Goal: Task Accomplishment & Management: Use online tool/utility

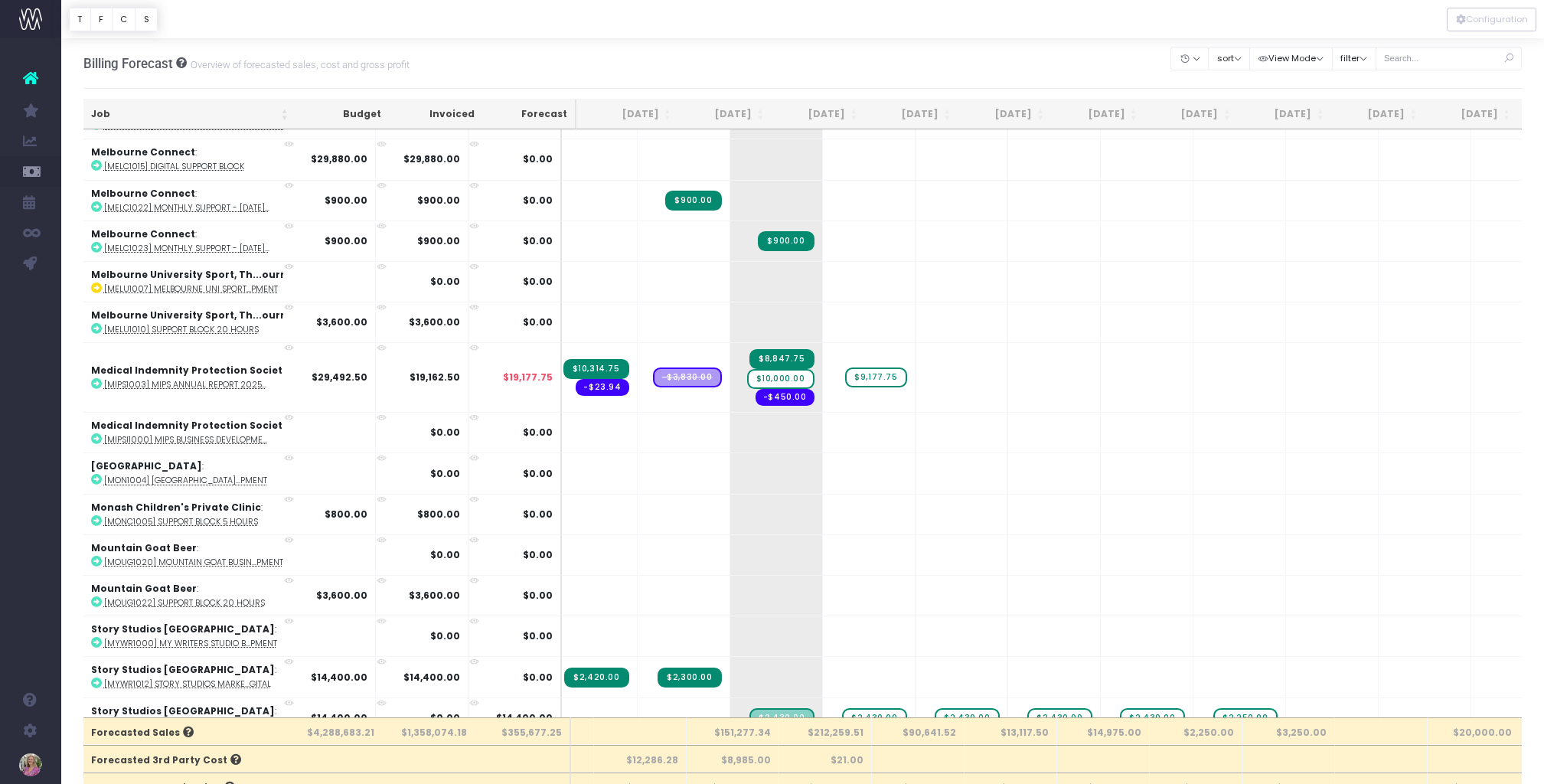
scroll to position [7564, 85]
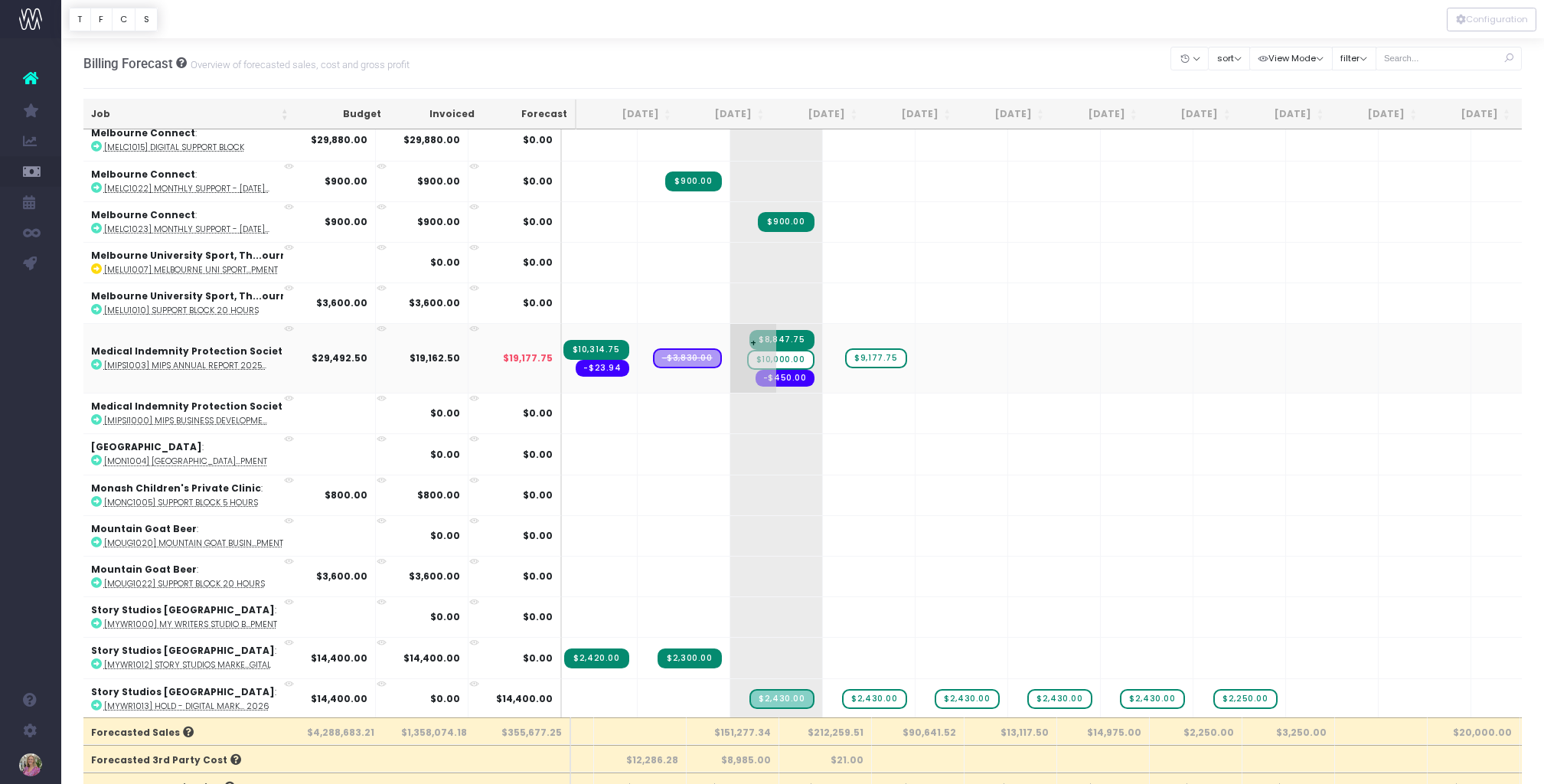
click at [747, 360] on span "$10,000.00" at bounding box center [781, 360] width 67 height 20
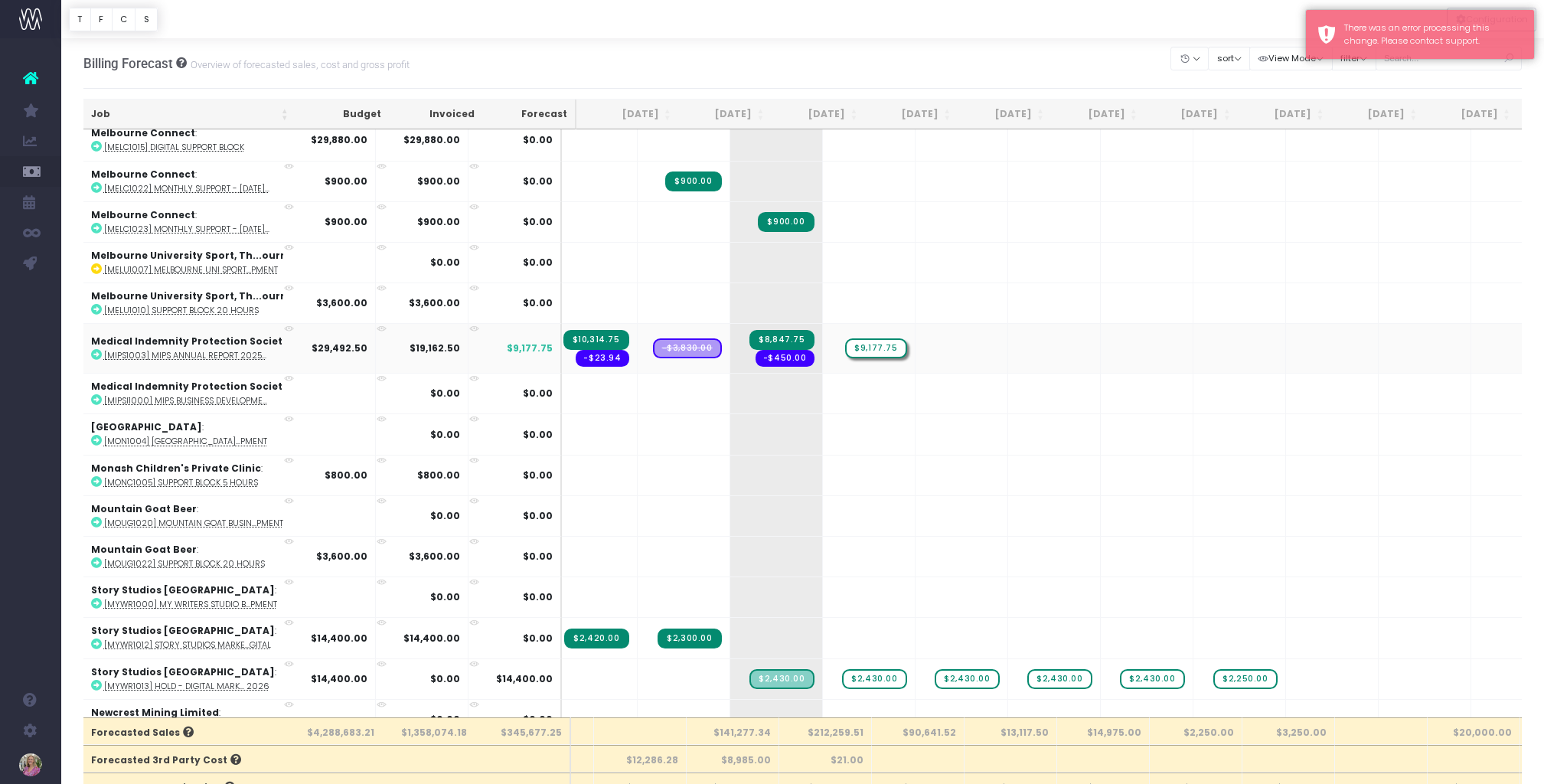
click at [845, 346] on span "$9,177.75" at bounding box center [876, 348] width 61 height 20
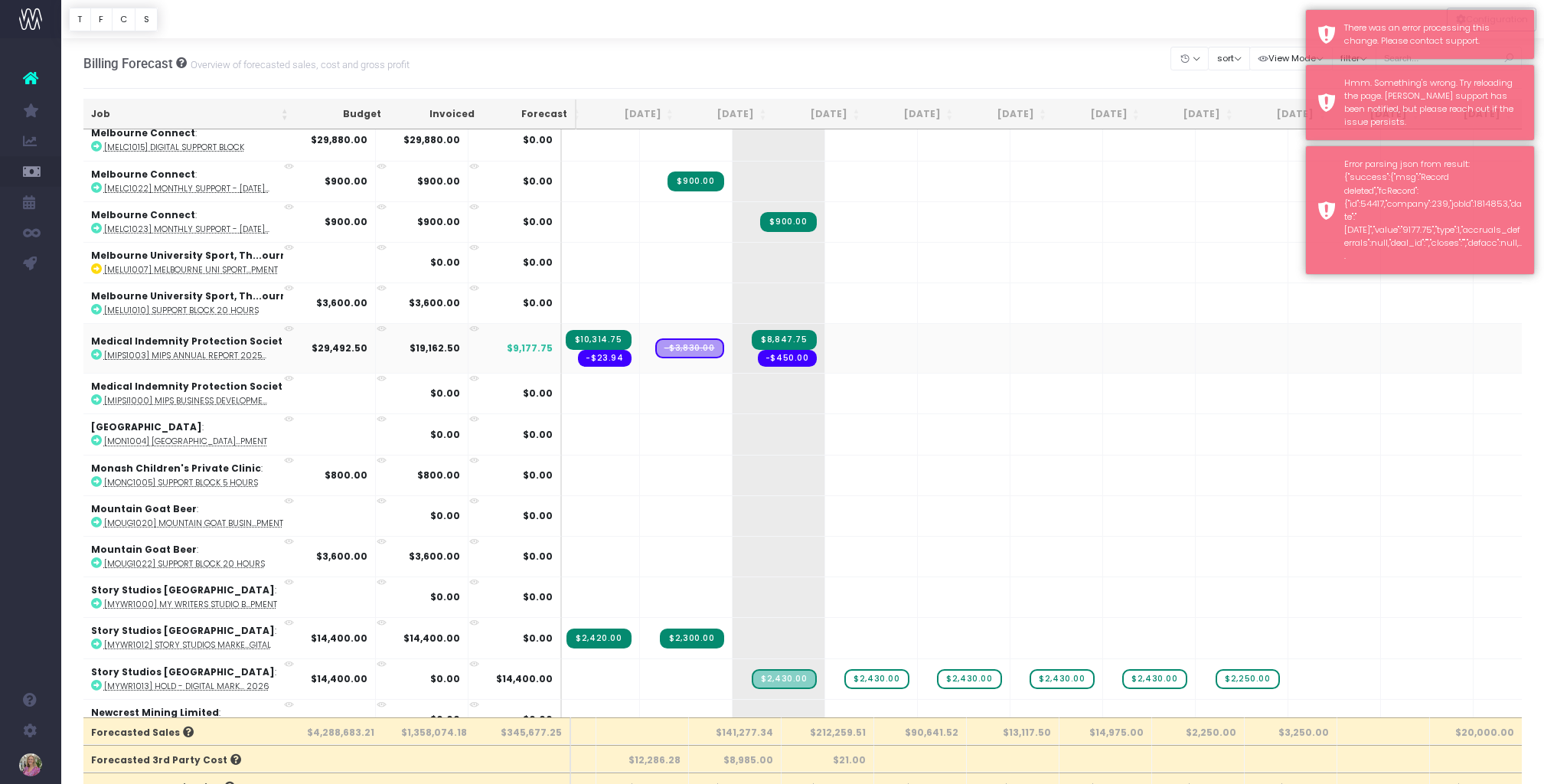
scroll to position [0, 82]
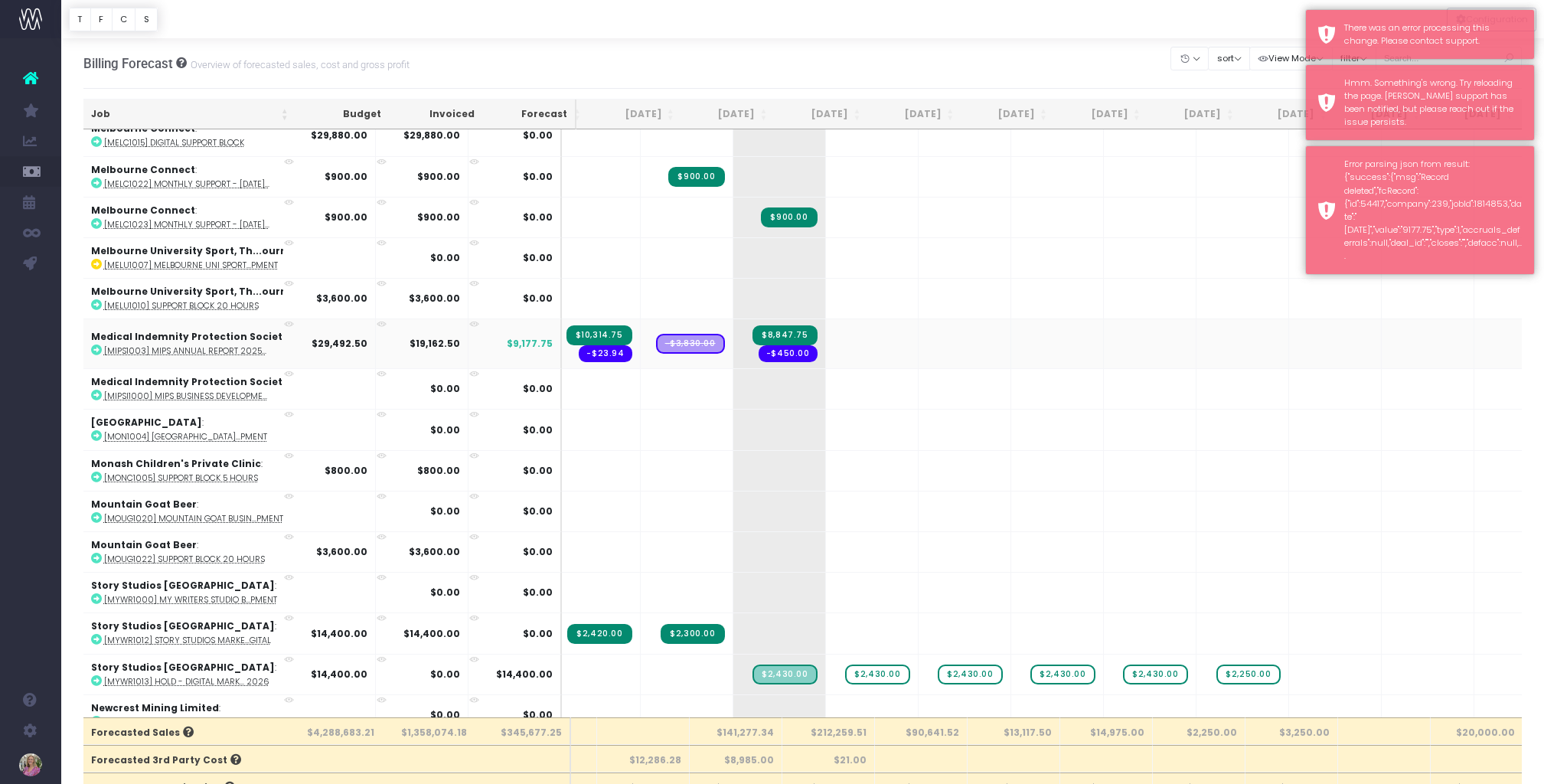
click at [826, 347] on td at bounding box center [872, 343] width 92 height 50
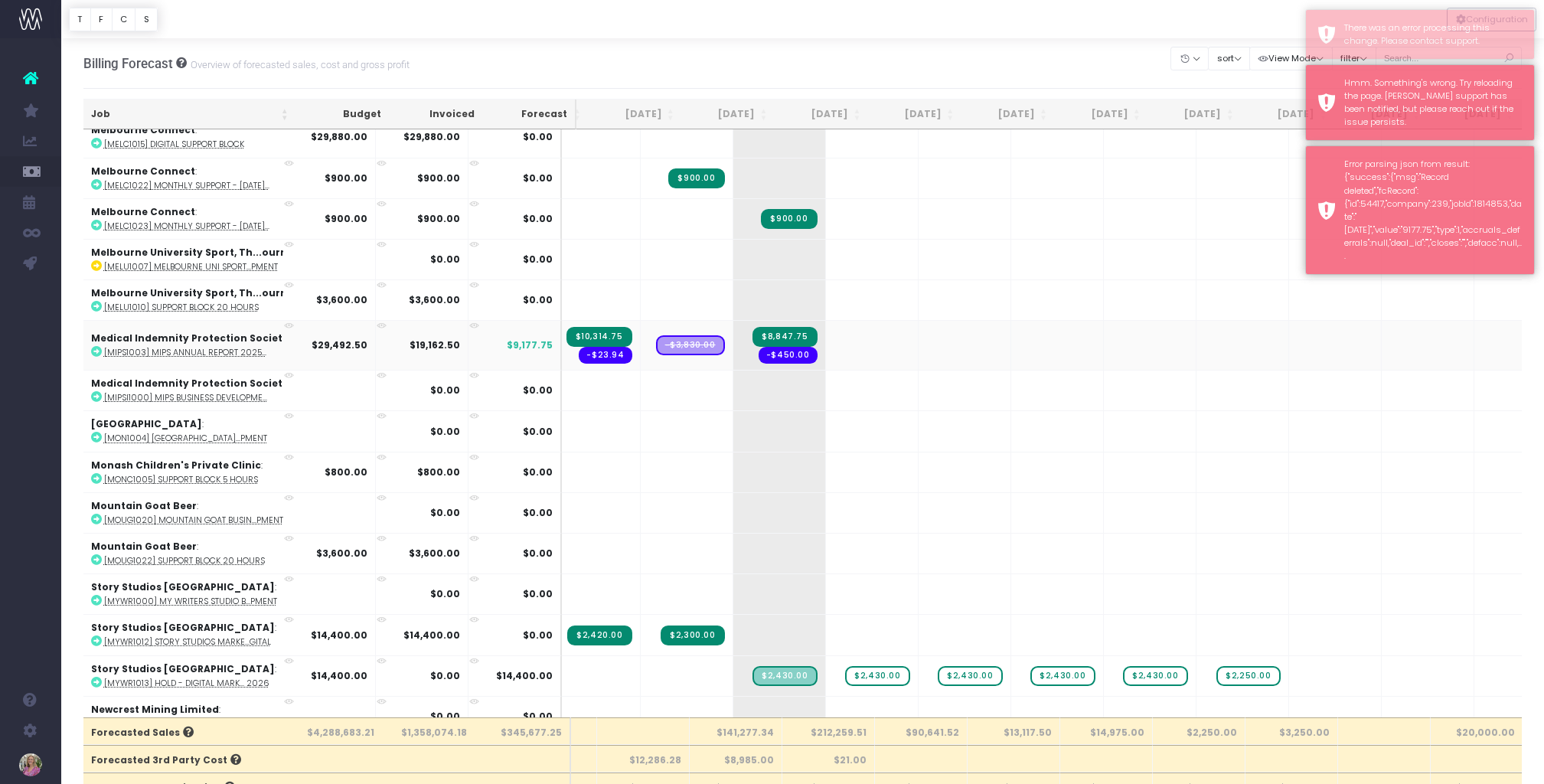
click at [826, 347] on td at bounding box center [872, 345] width 92 height 50
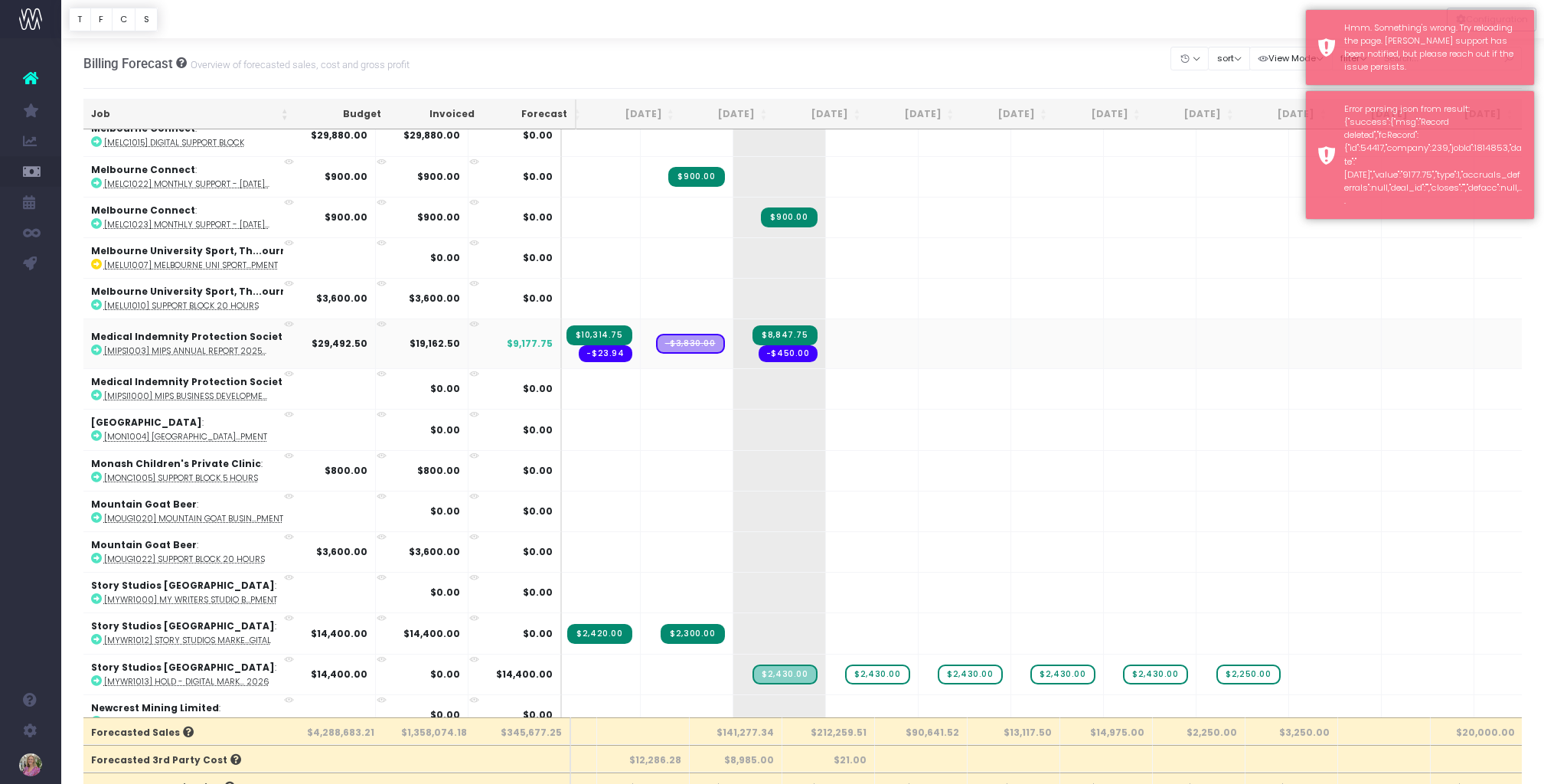
click at [826, 347] on td at bounding box center [872, 343] width 92 height 50
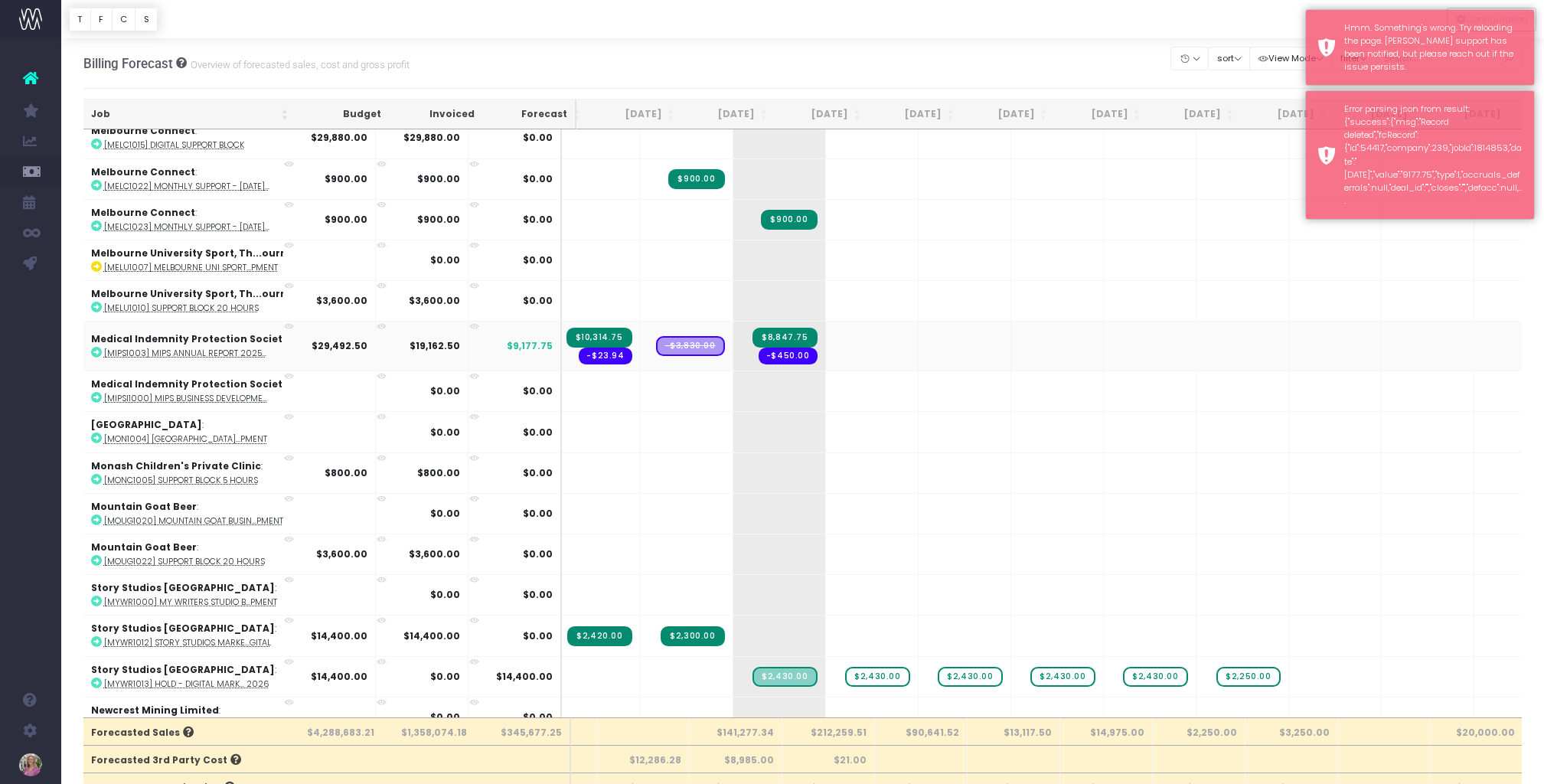
click at [826, 346] on td at bounding box center [872, 346] width 92 height 50
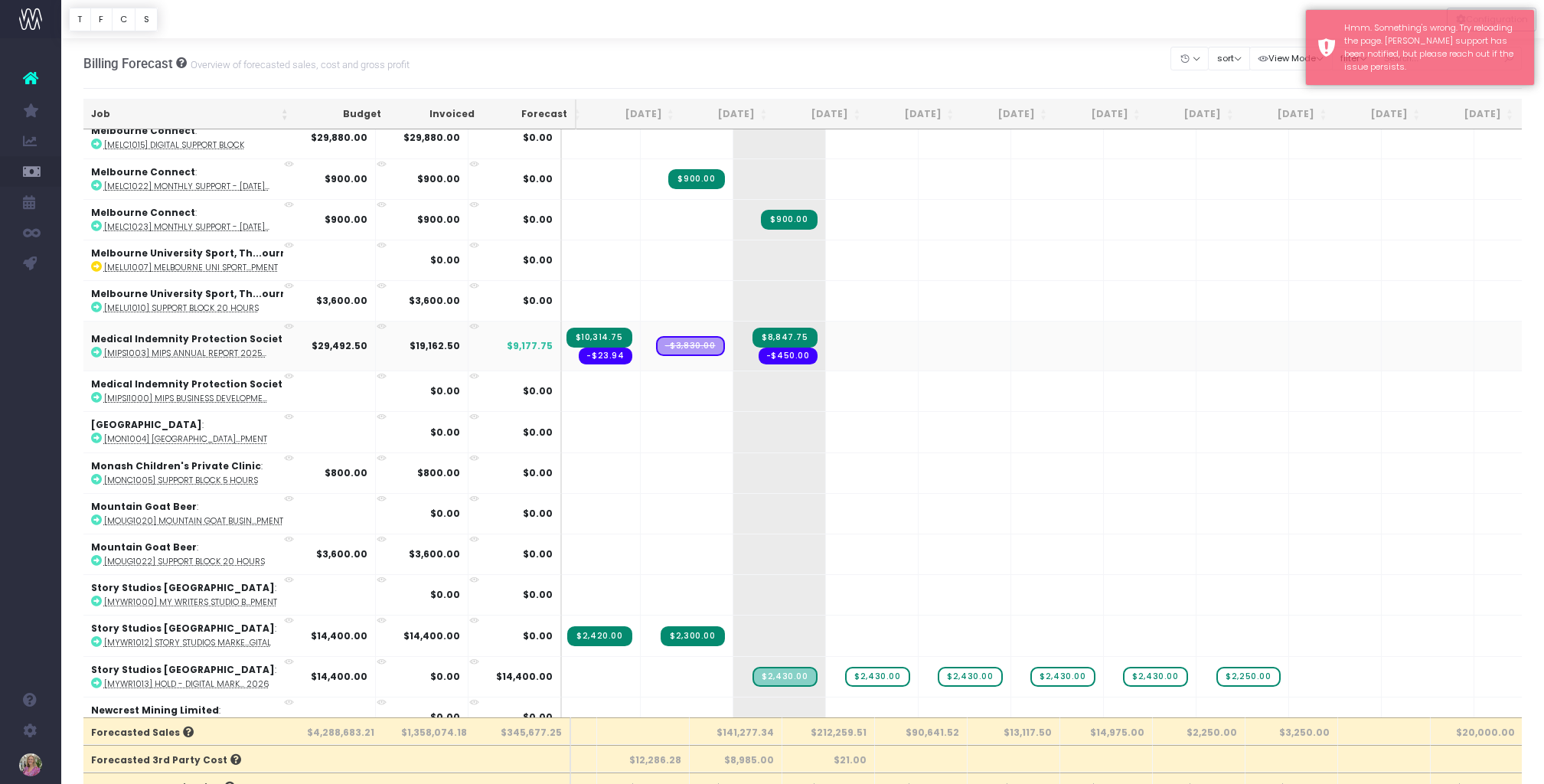
click at [826, 345] on td at bounding box center [872, 346] width 92 height 50
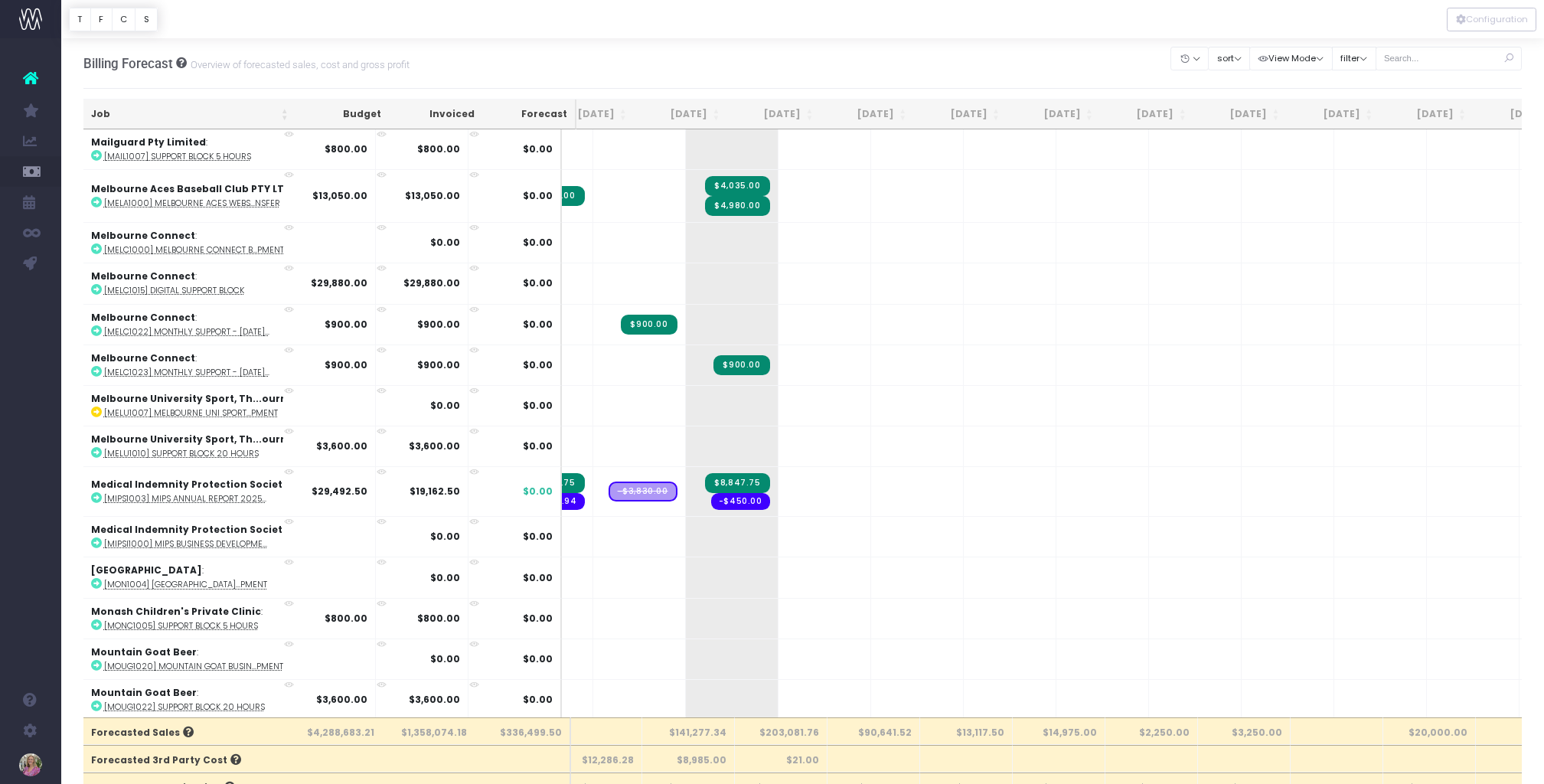
scroll to position [7463, 129]
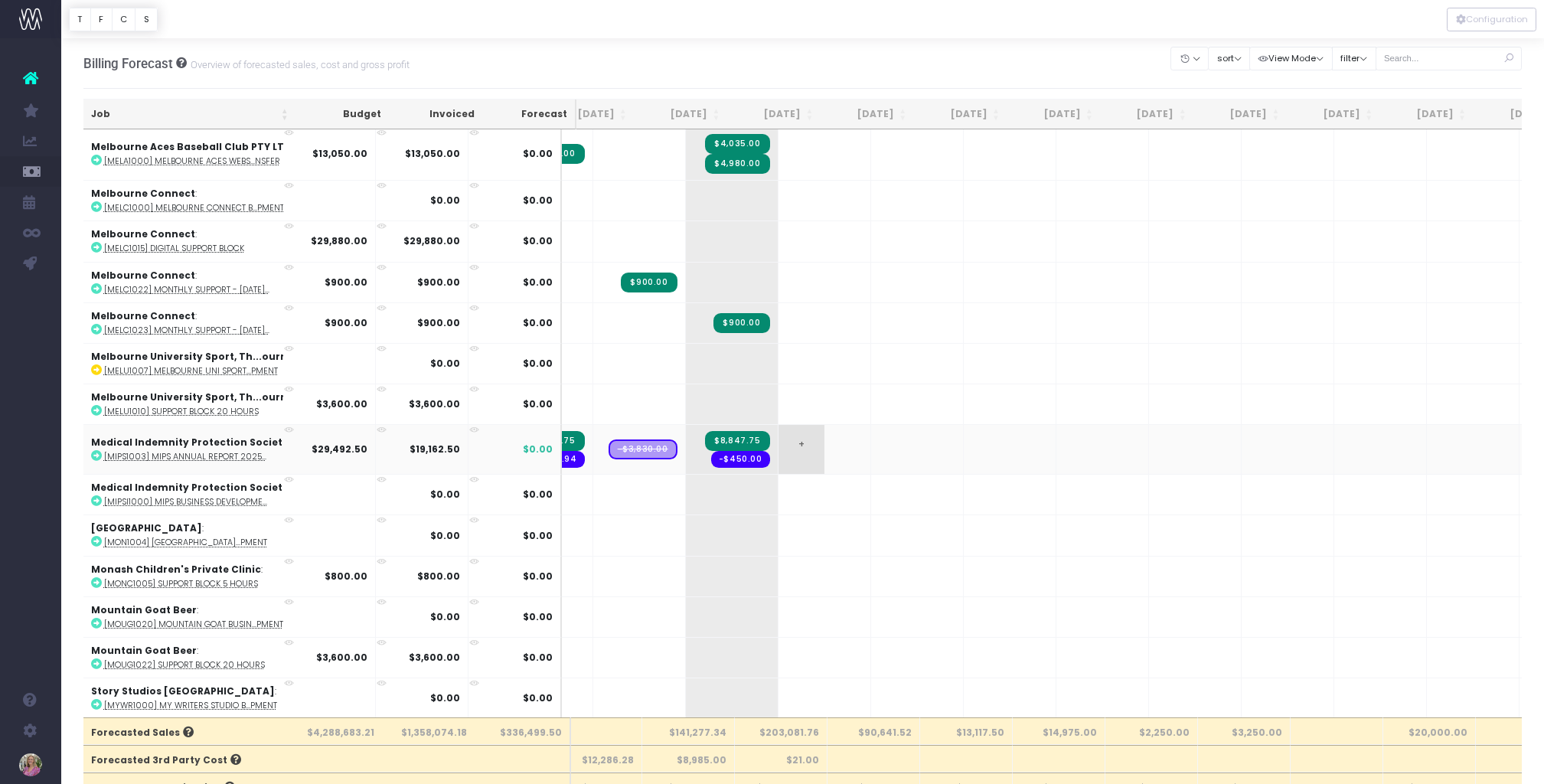
click at [778, 445] on span "+" at bounding box center [801, 449] width 46 height 49
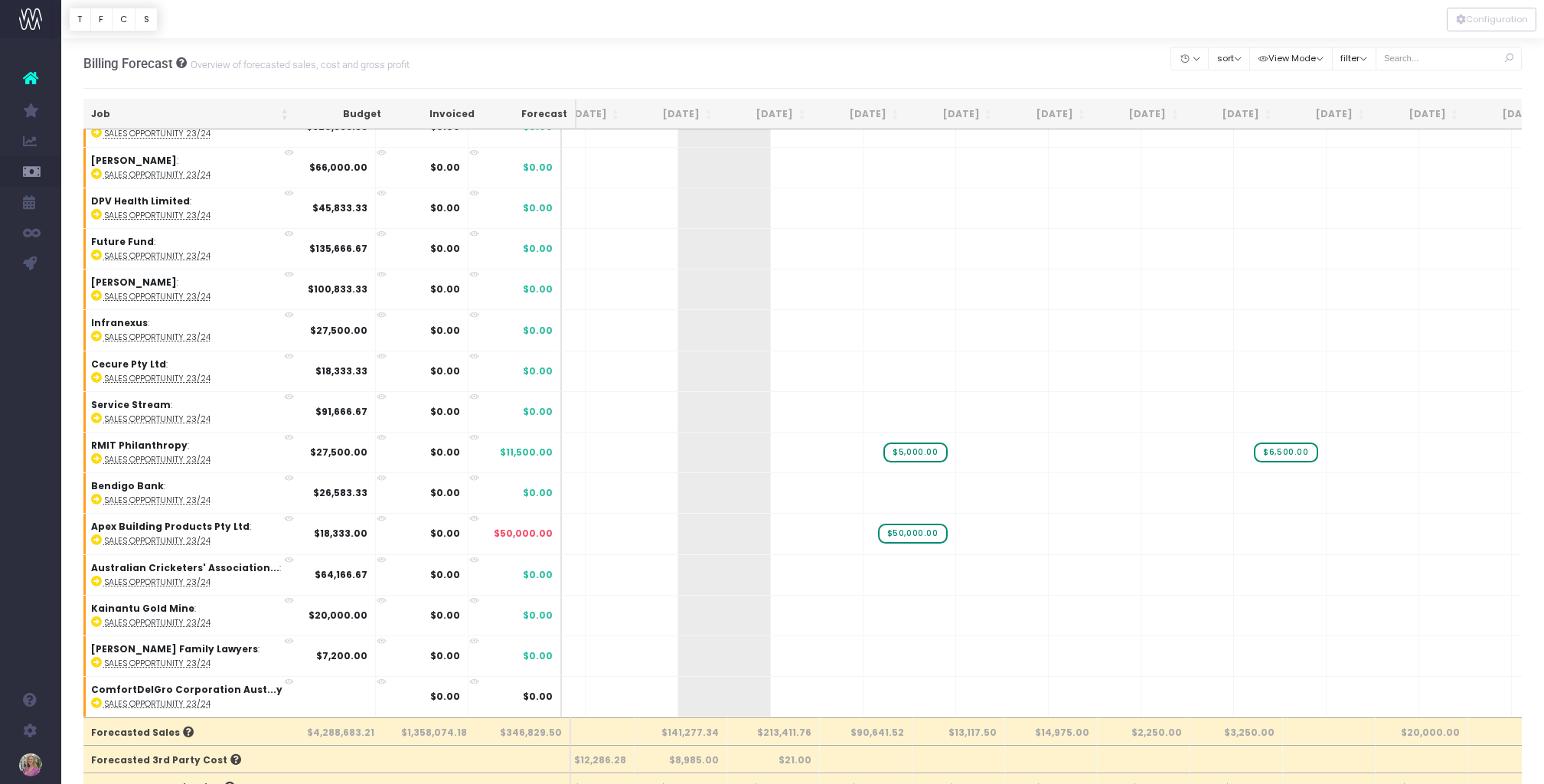
scroll to position [0, 0]
